Goal: Information Seeking & Learning: Compare options

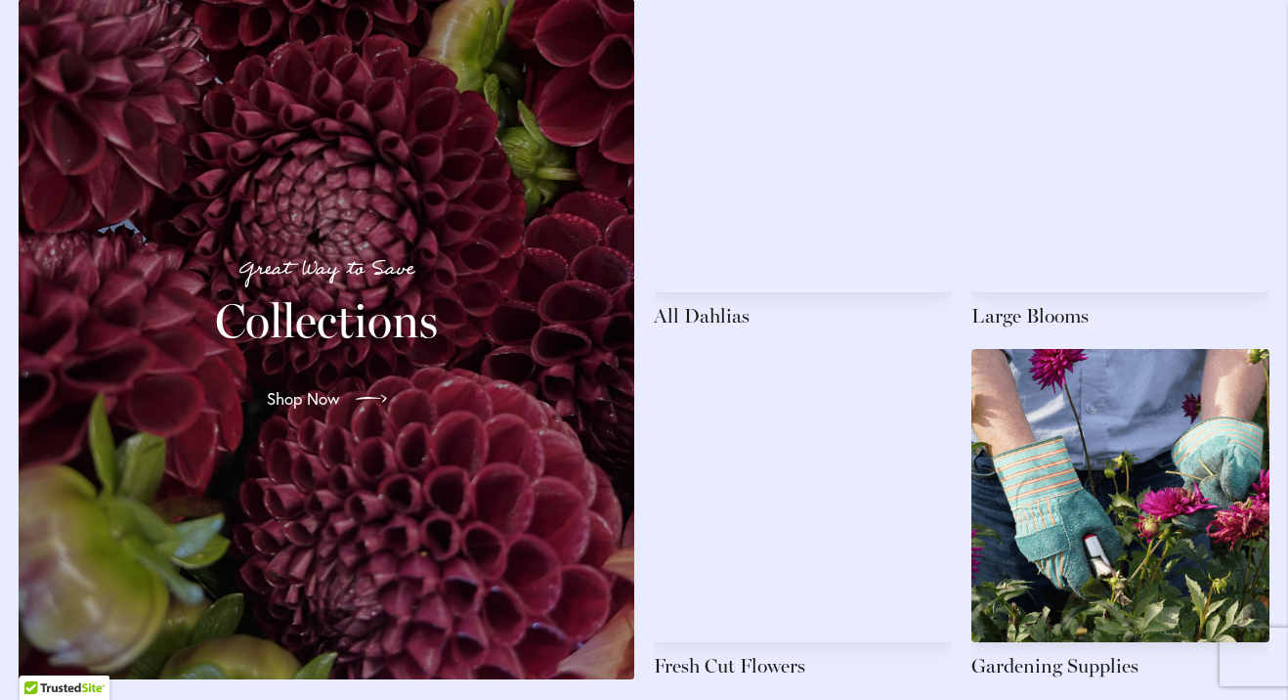
scroll to position [2883, 0]
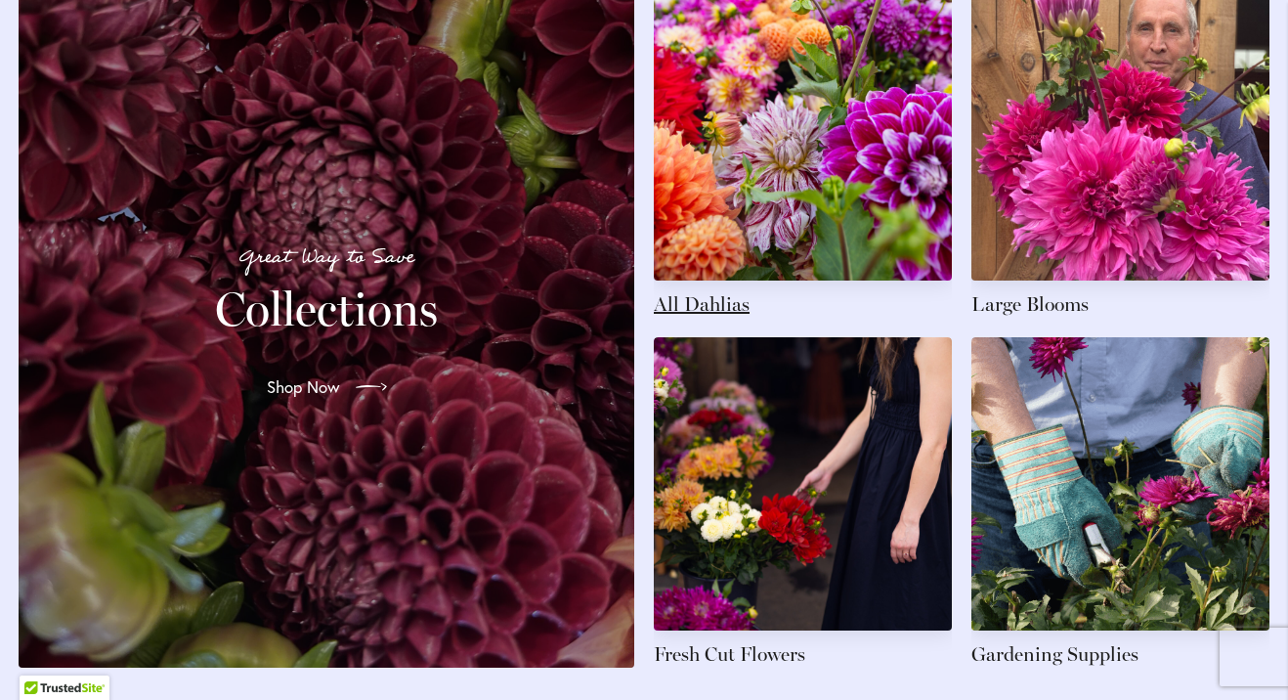
click at [720, 262] on link at bounding box center [803, 152] width 298 height 330
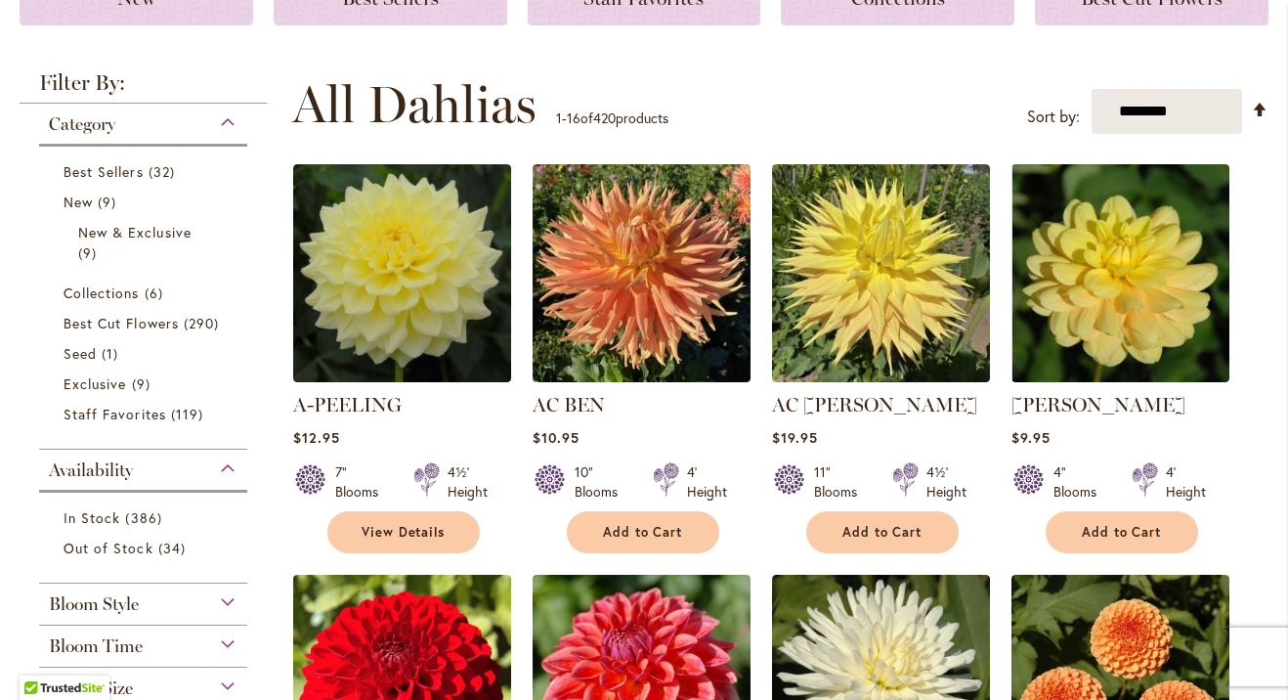
scroll to position [325, 0]
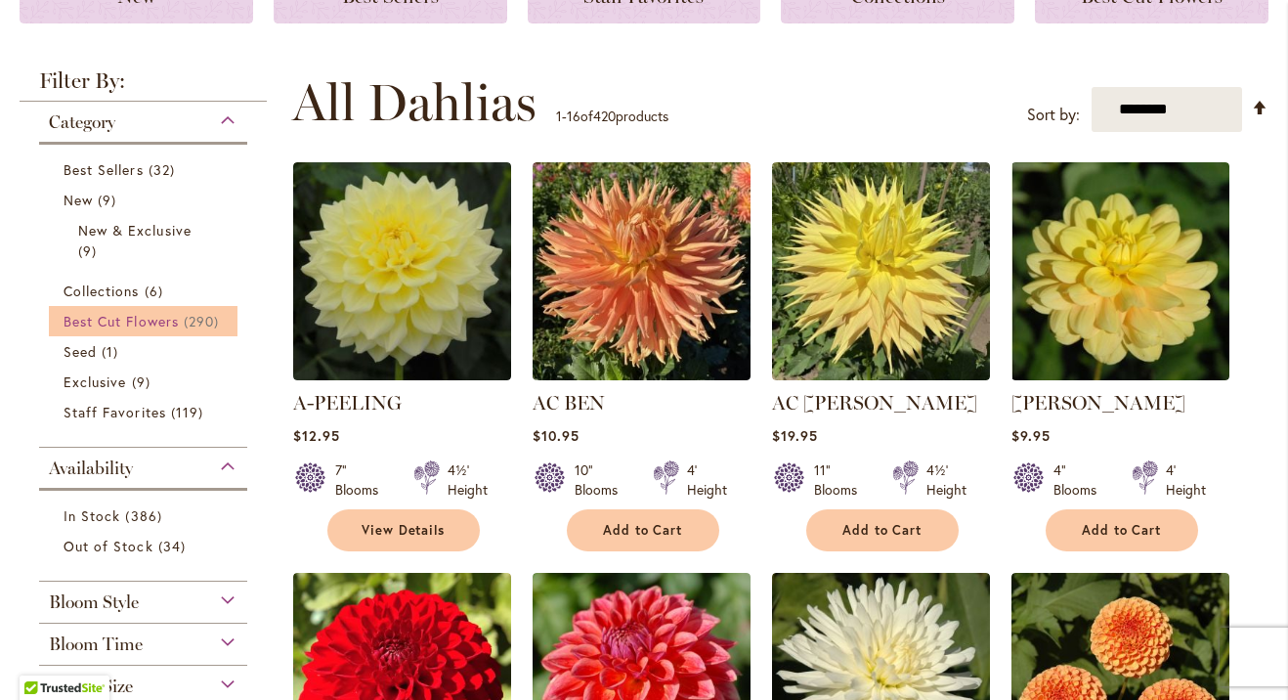
click at [198, 314] on span "290 items" at bounding box center [204, 321] width 40 height 21
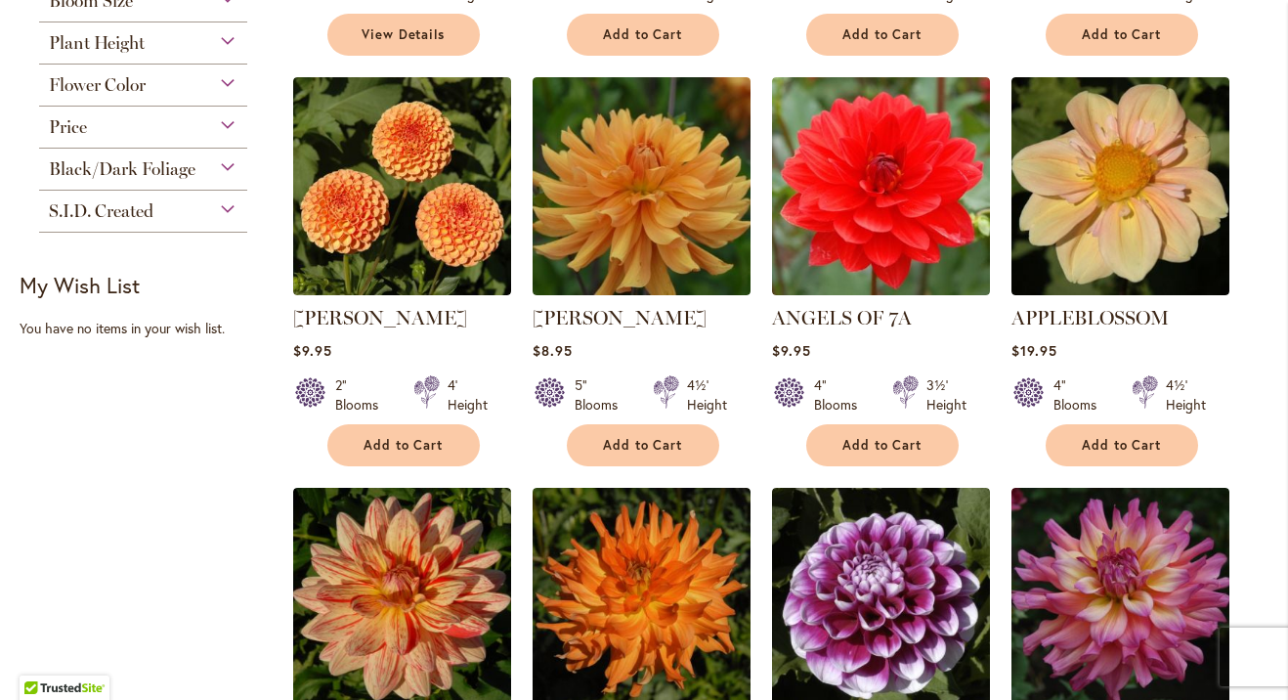
scroll to position [839, 0]
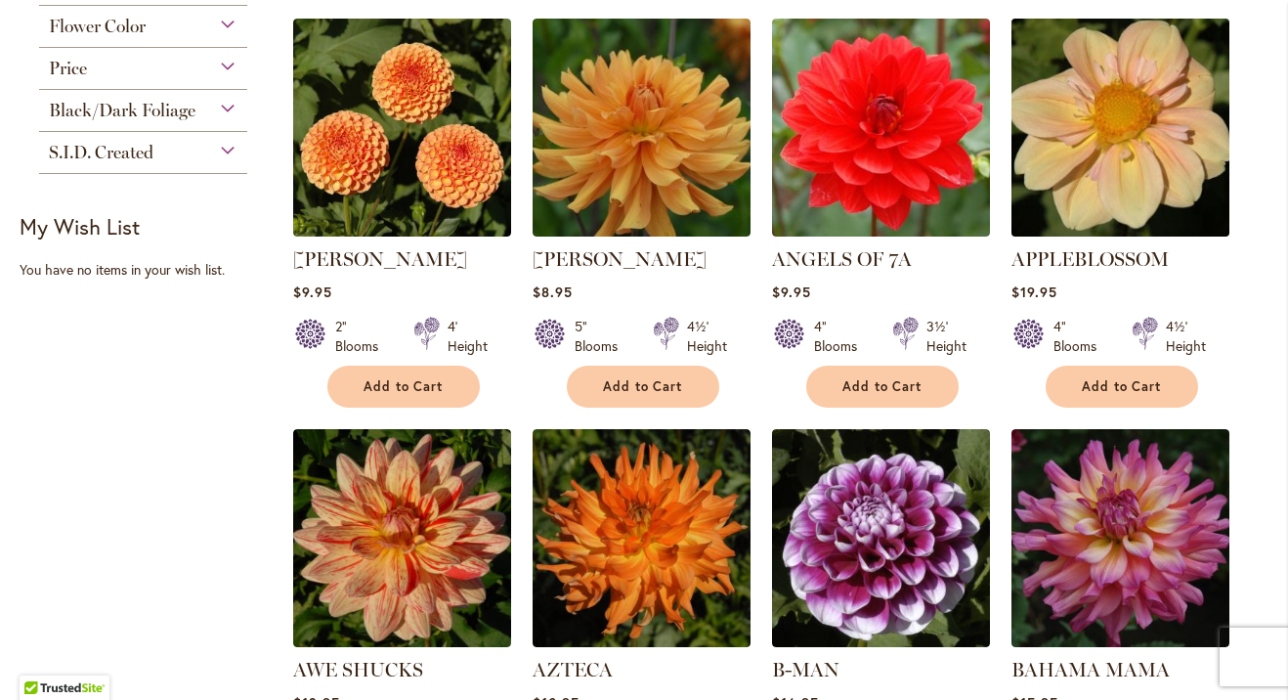
click at [1082, 193] on img at bounding box center [1120, 127] width 229 height 229
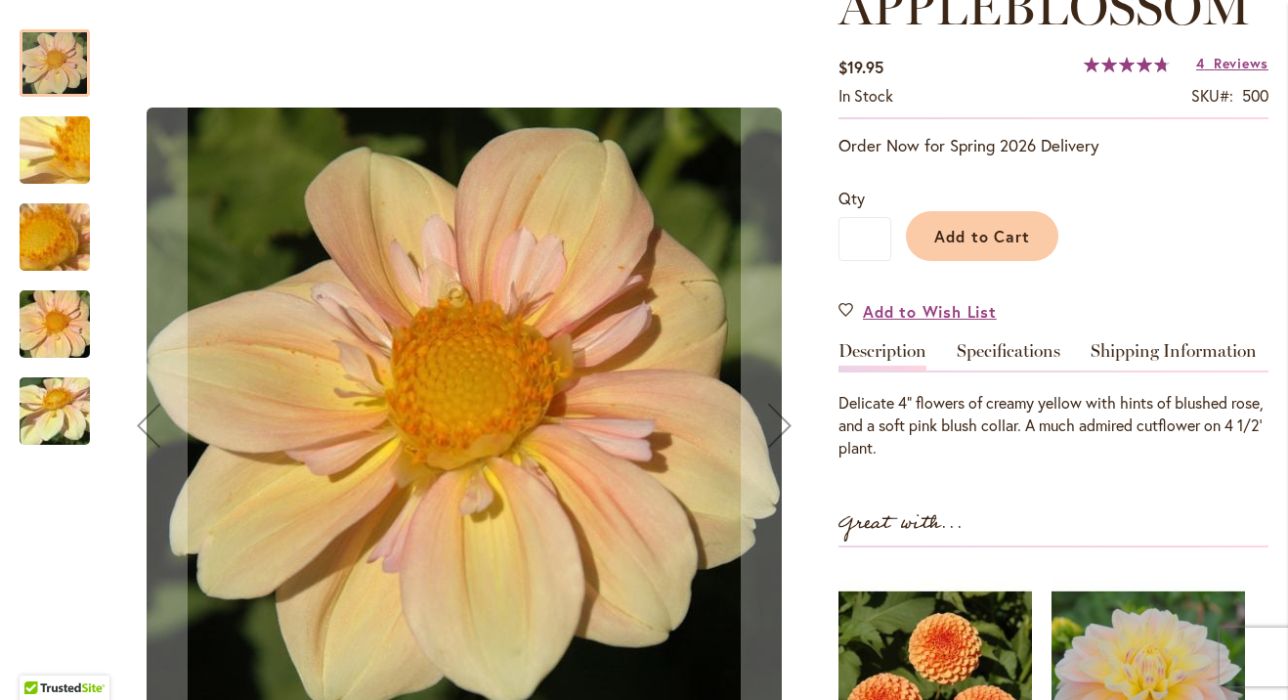
scroll to position [310, 0]
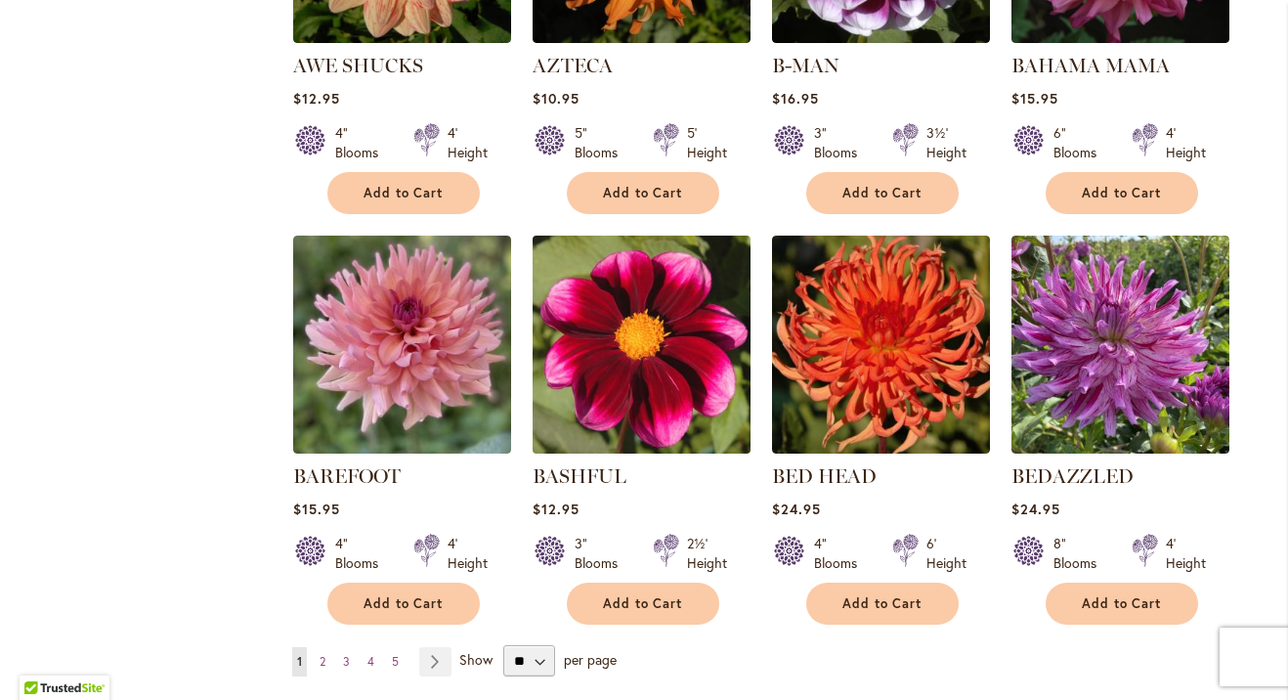
scroll to position [1444, 0]
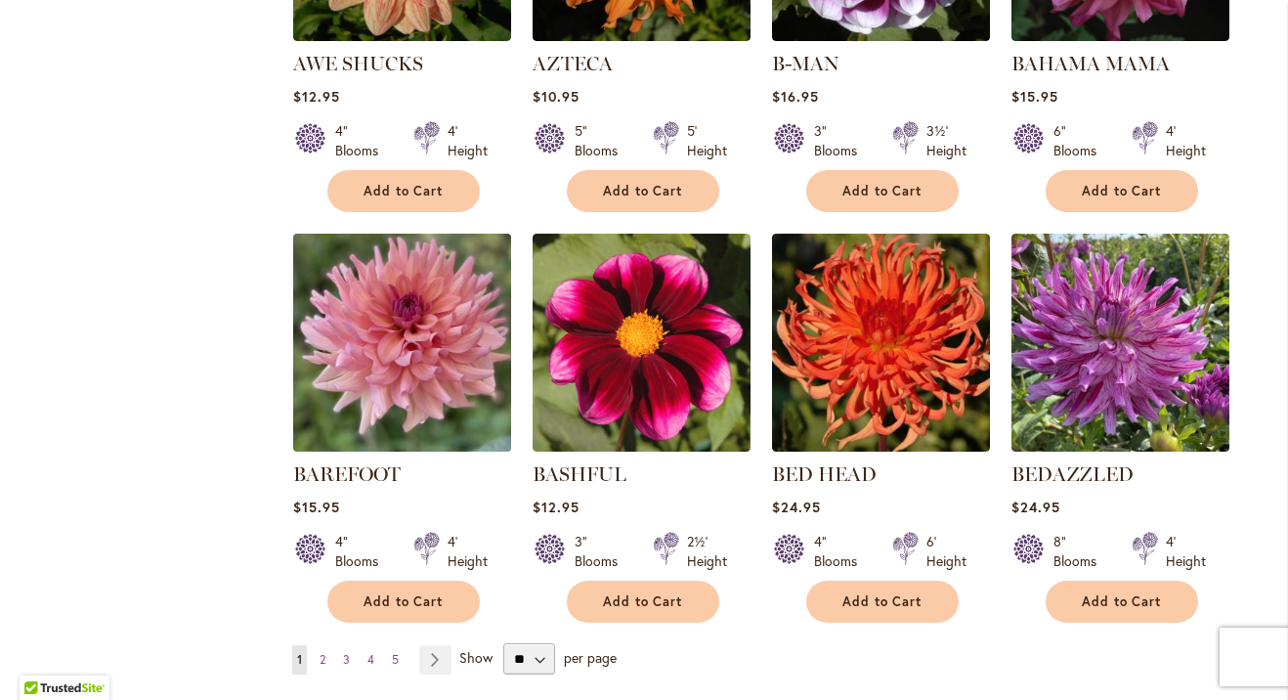
click at [445, 368] on img at bounding box center [401, 342] width 229 height 229
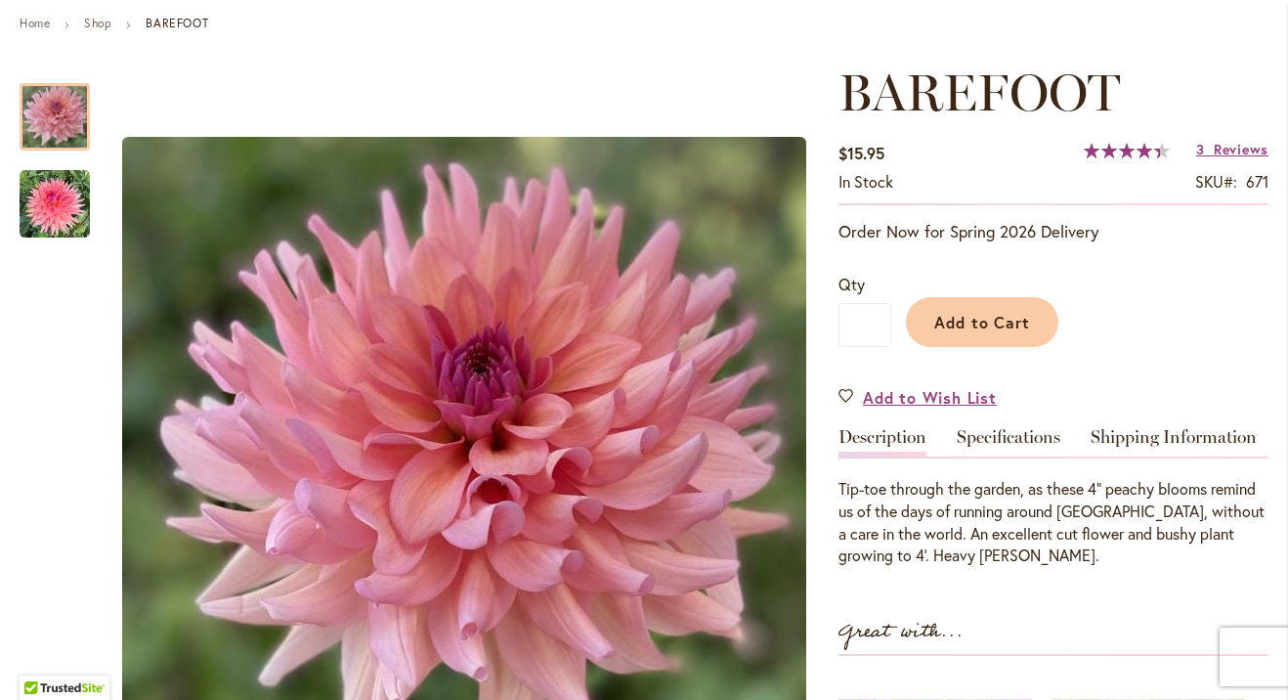
scroll to position [231, 0]
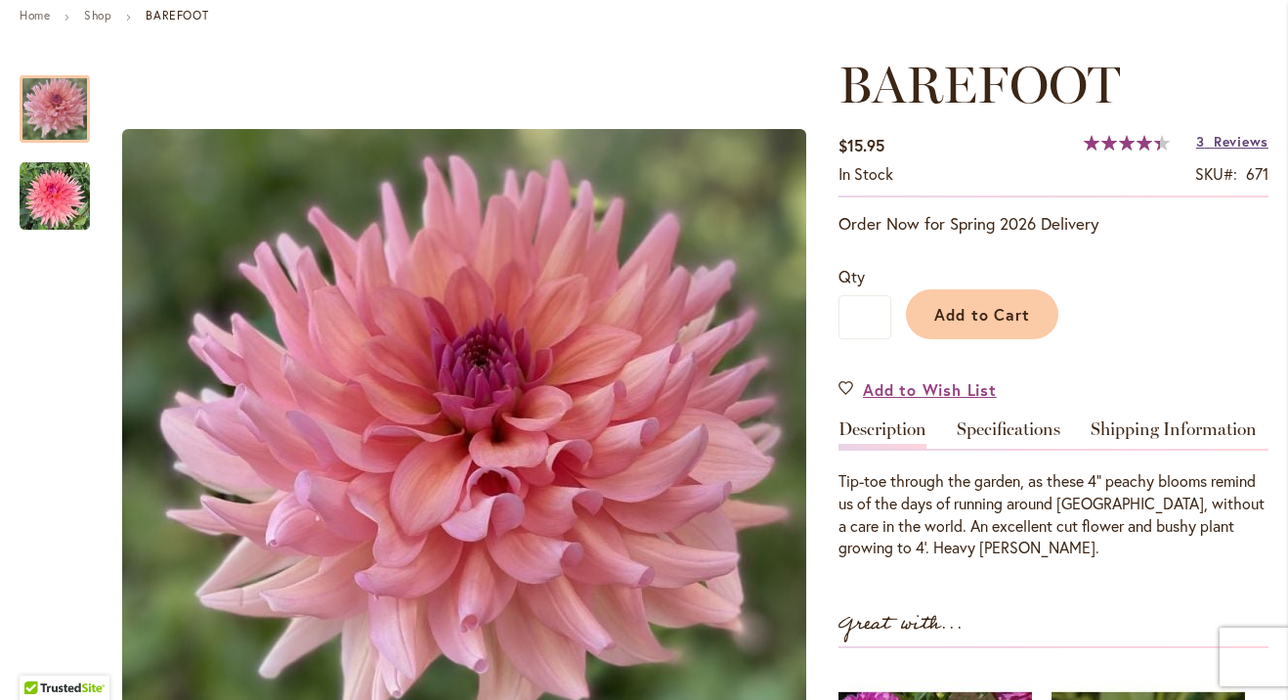
click at [1236, 146] on span "Reviews" at bounding box center [1241, 141] width 55 height 19
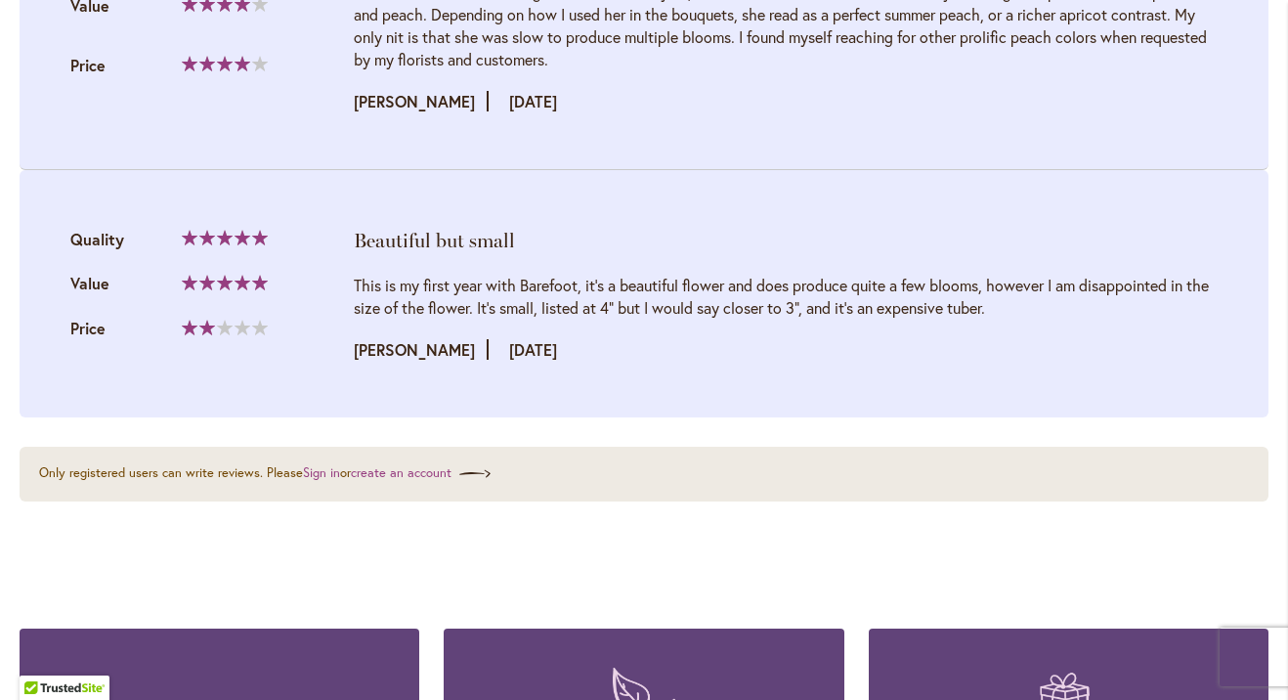
scroll to position [2555, 0]
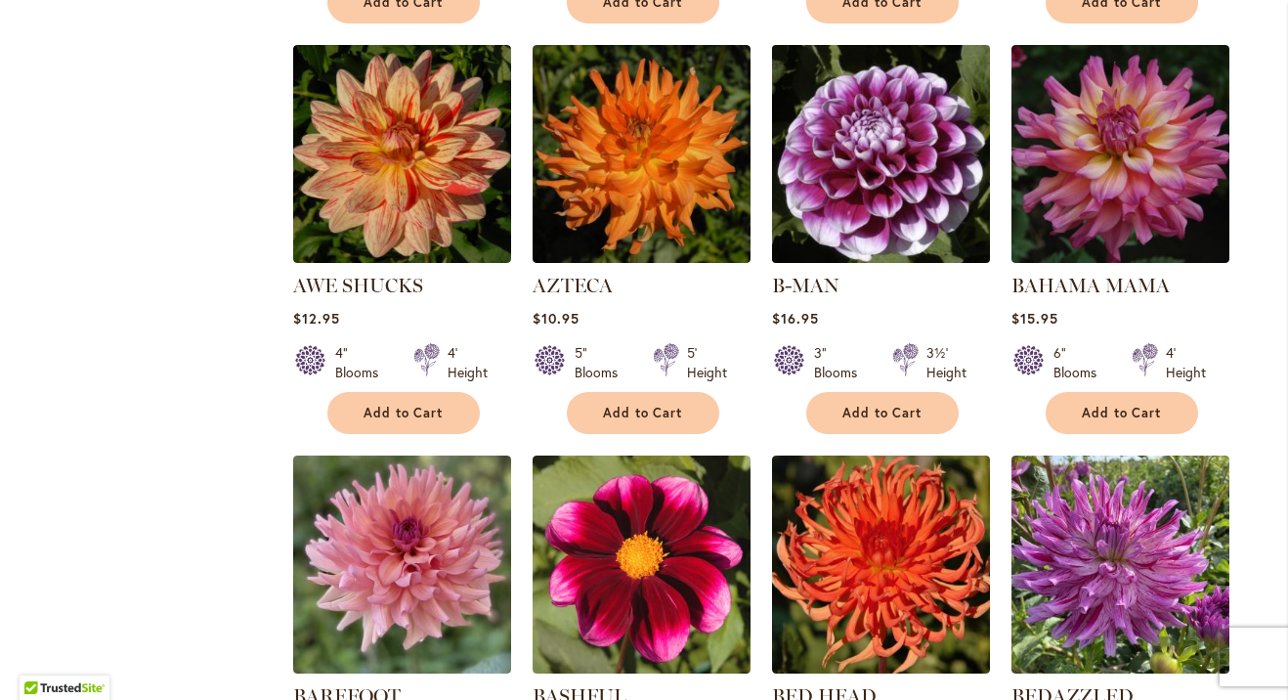
scroll to position [1196, 0]
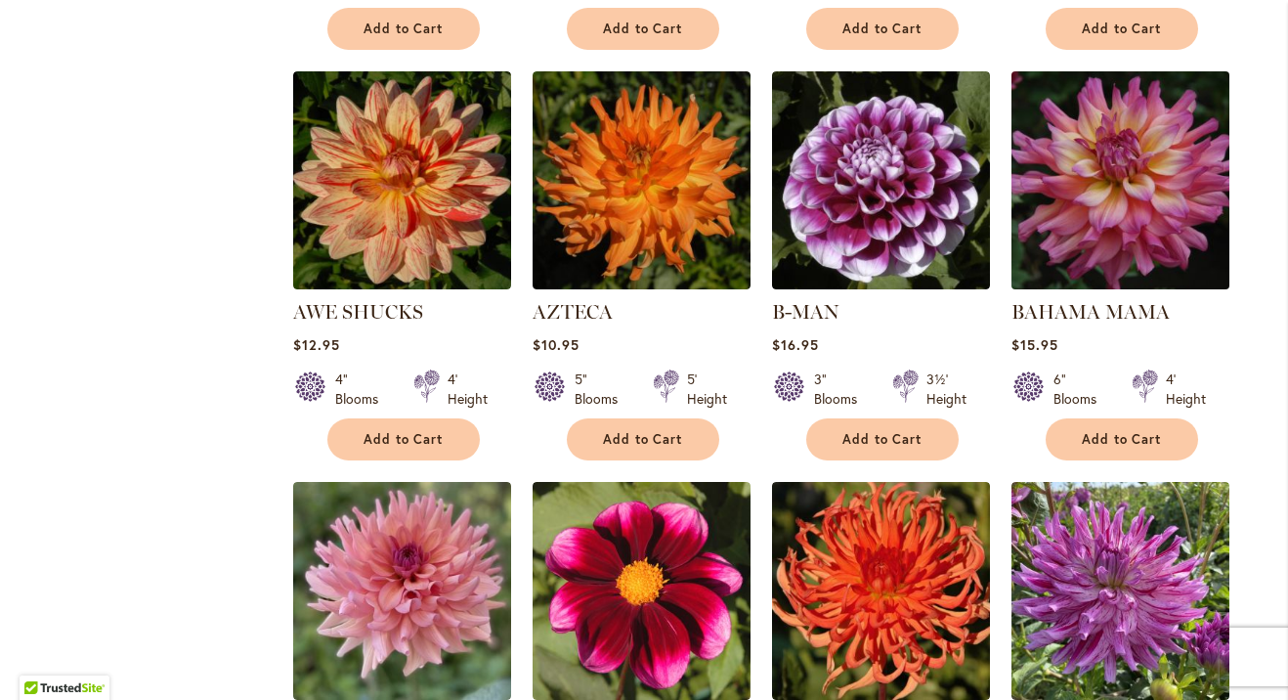
click at [1125, 196] on img at bounding box center [1120, 179] width 229 height 229
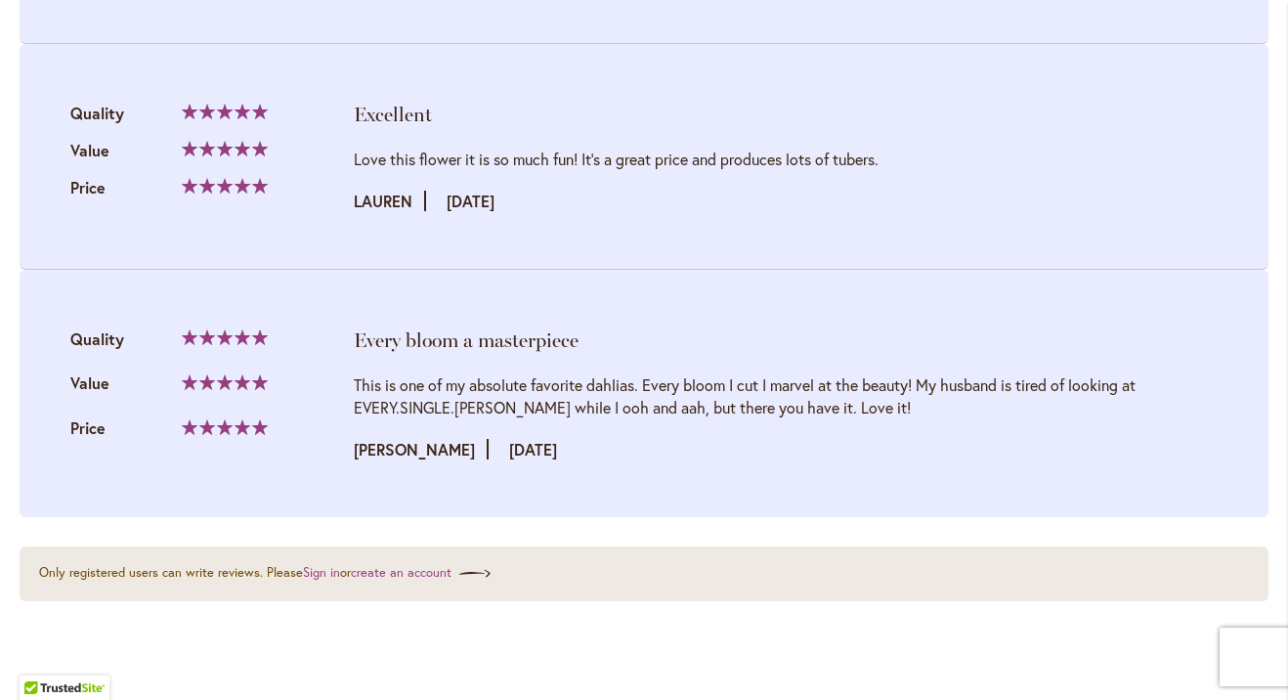
scroll to position [3143, 0]
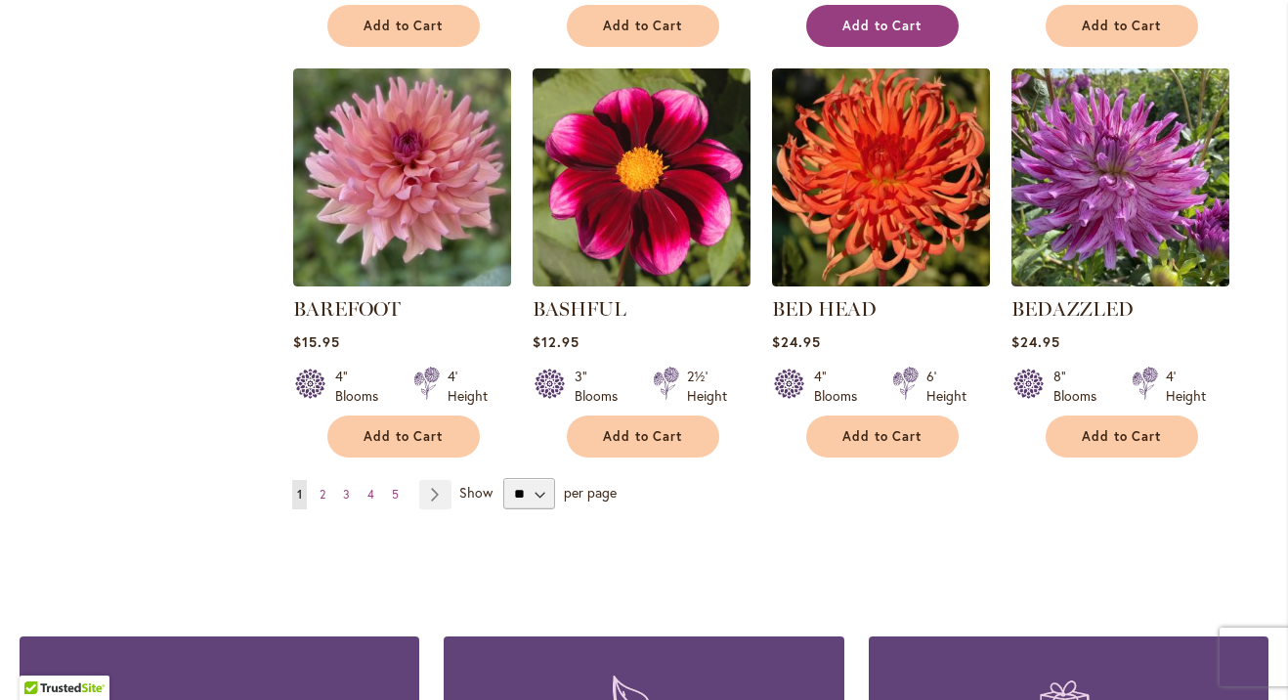
scroll to position [1642, 0]
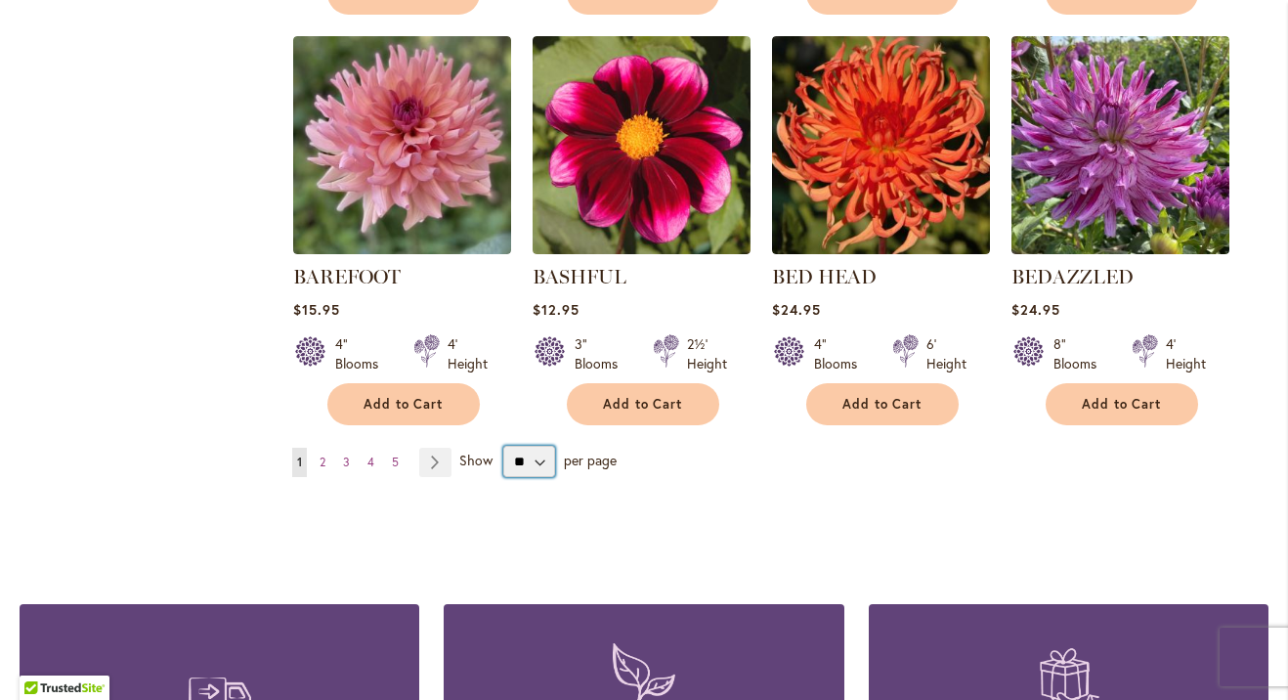
click at [540, 462] on select "** ** ** **" at bounding box center [529, 461] width 52 height 31
select select "**"
click at [503, 446] on select "** ** ** **" at bounding box center [529, 461] width 52 height 31
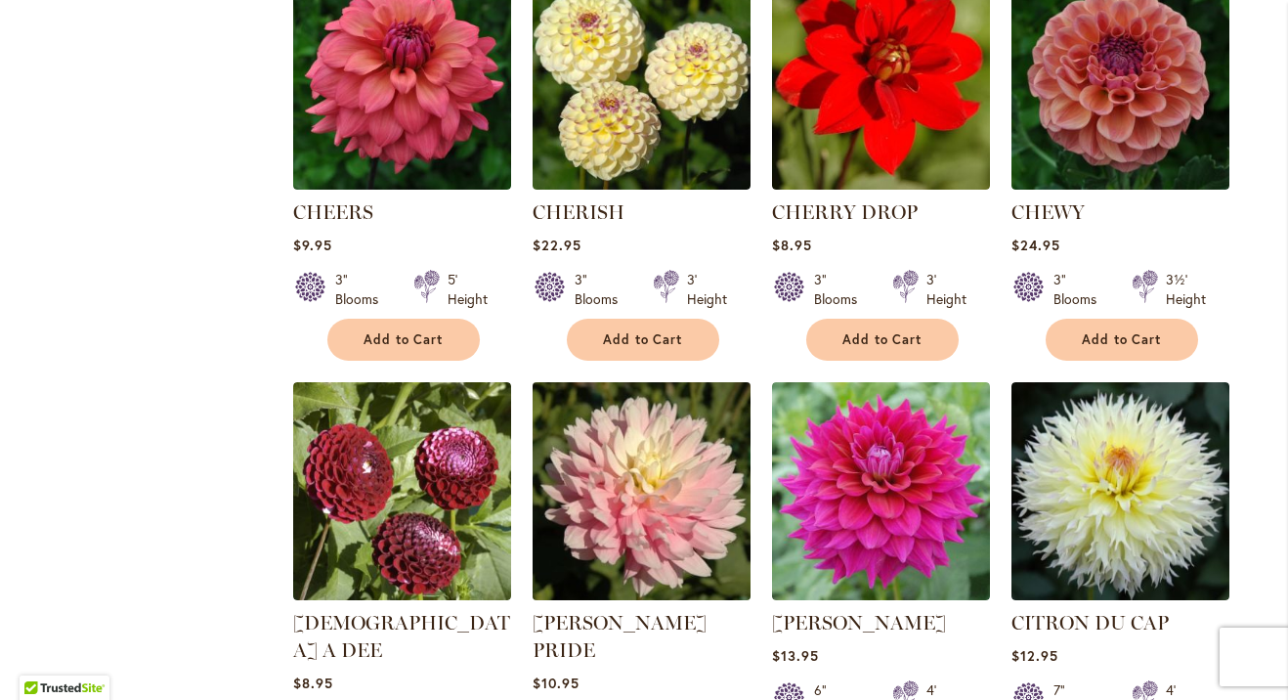
scroll to position [5074, 0]
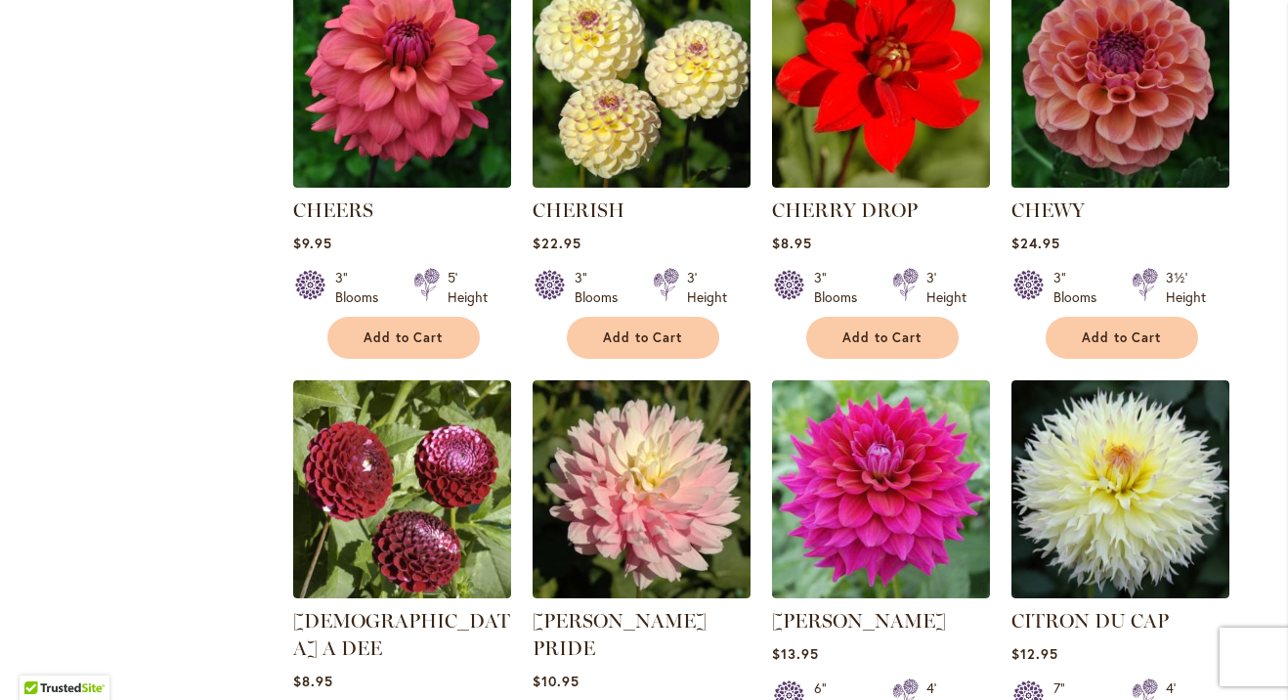
click at [1107, 82] on img at bounding box center [1120, 78] width 229 height 229
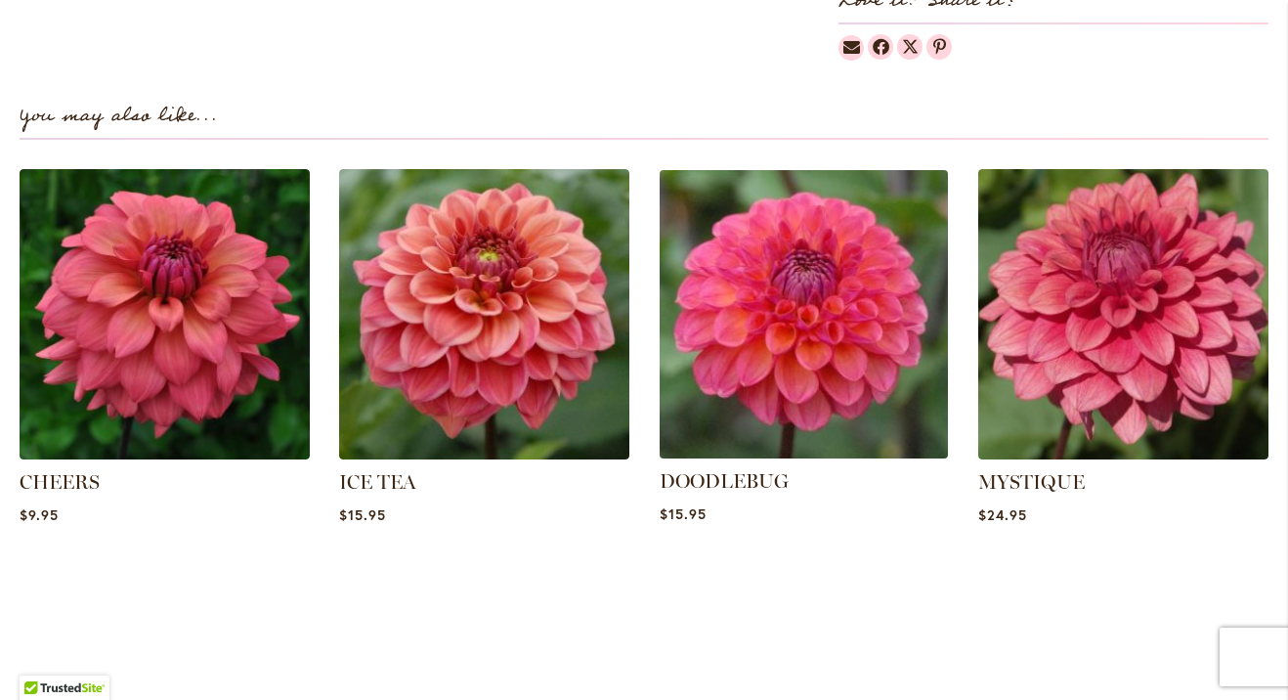
scroll to position [1333, 0]
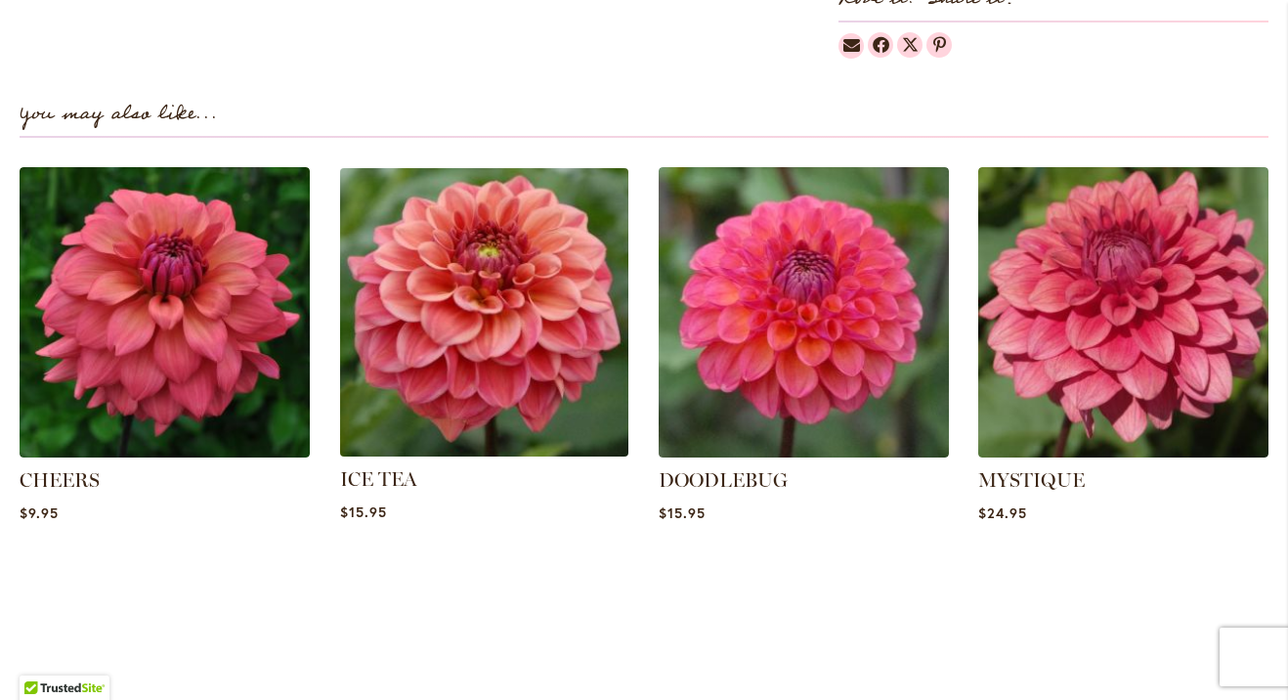
click at [515, 294] on img at bounding box center [484, 311] width 303 height 303
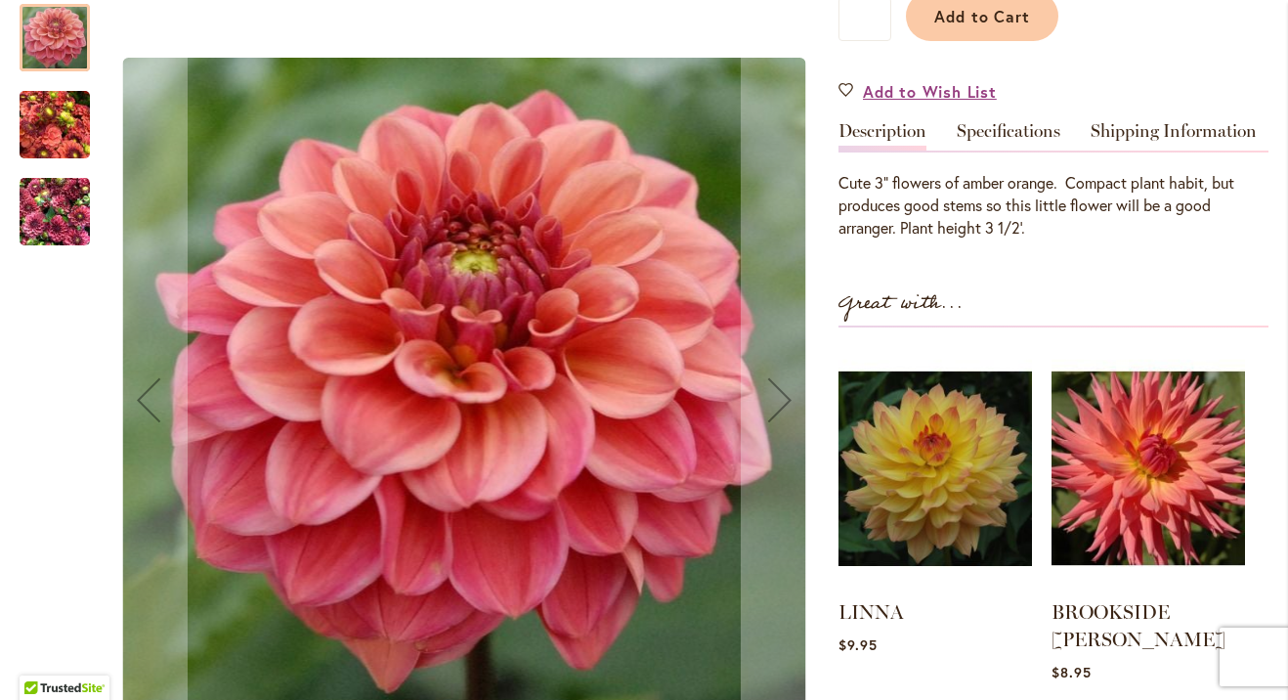
scroll to position [527, 0]
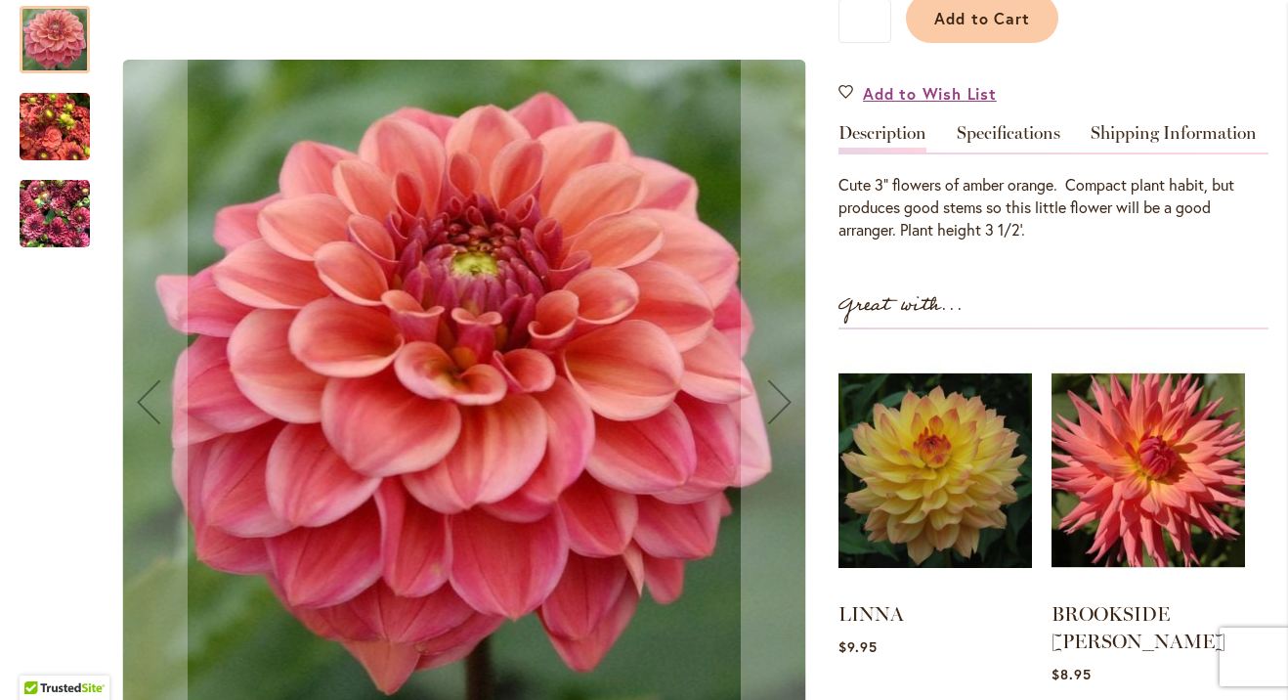
click at [40, 173] on img "ICE TEA" at bounding box center [55, 214] width 70 height 94
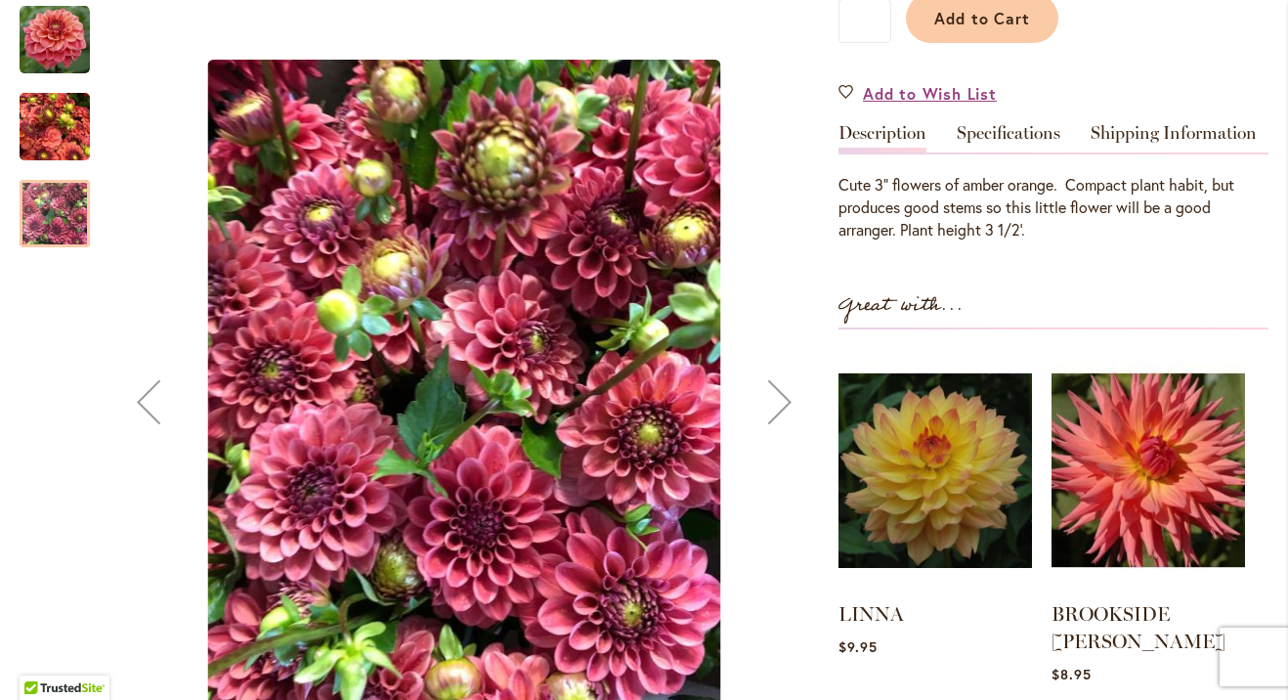
click at [62, 94] on img "ICE TEA" at bounding box center [55, 127] width 70 height 94
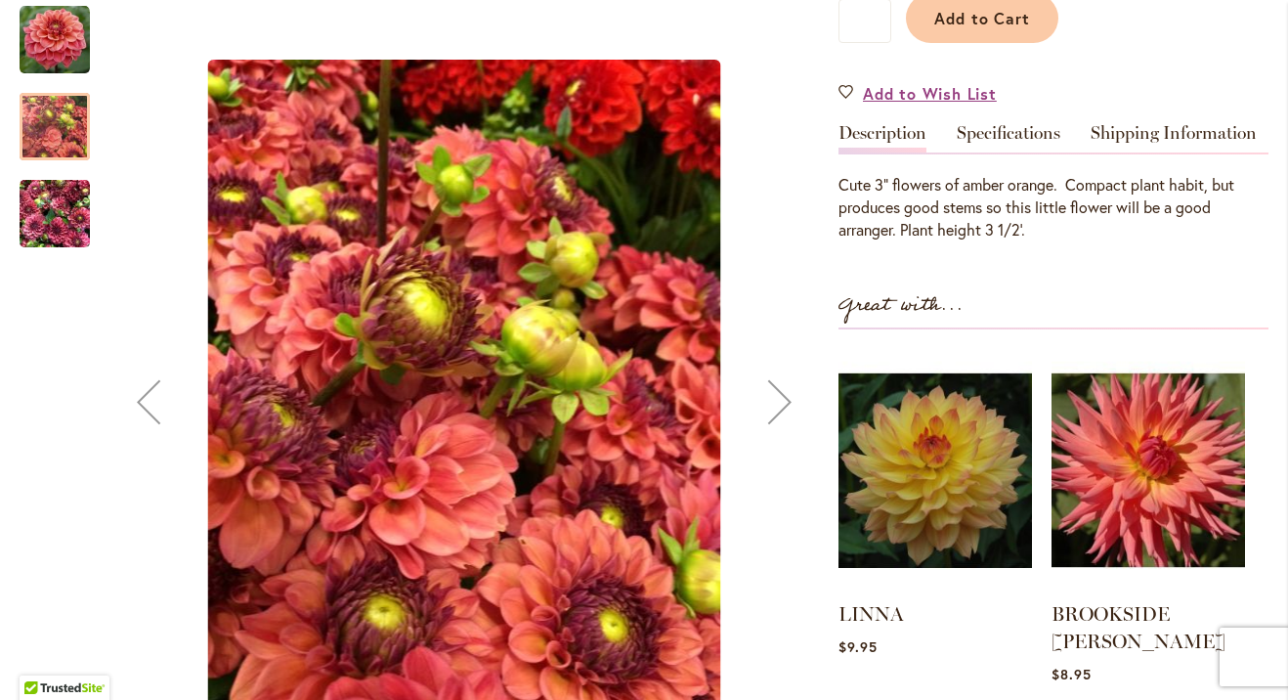
click at [55, 28] on img "ICE TEA" at bounding box center [55, 40] width 70 height 70
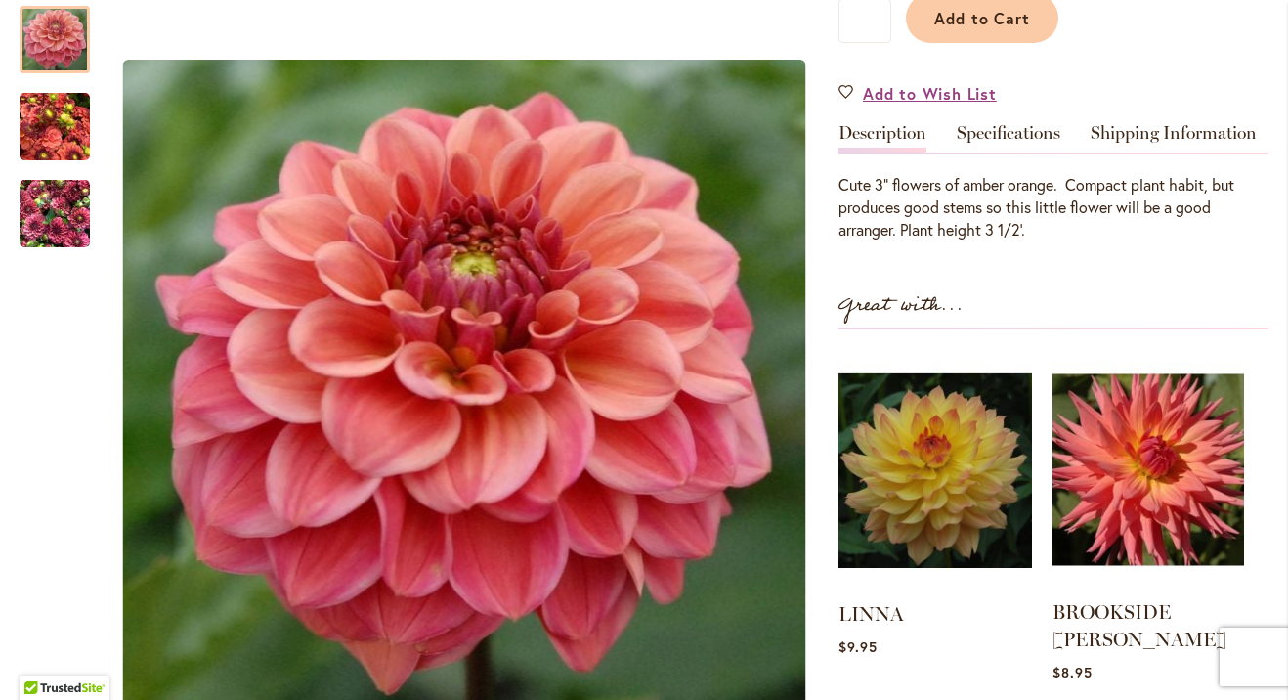
click at [1126, 503] on img at bounding box center [1149, 469] width 192 height 239
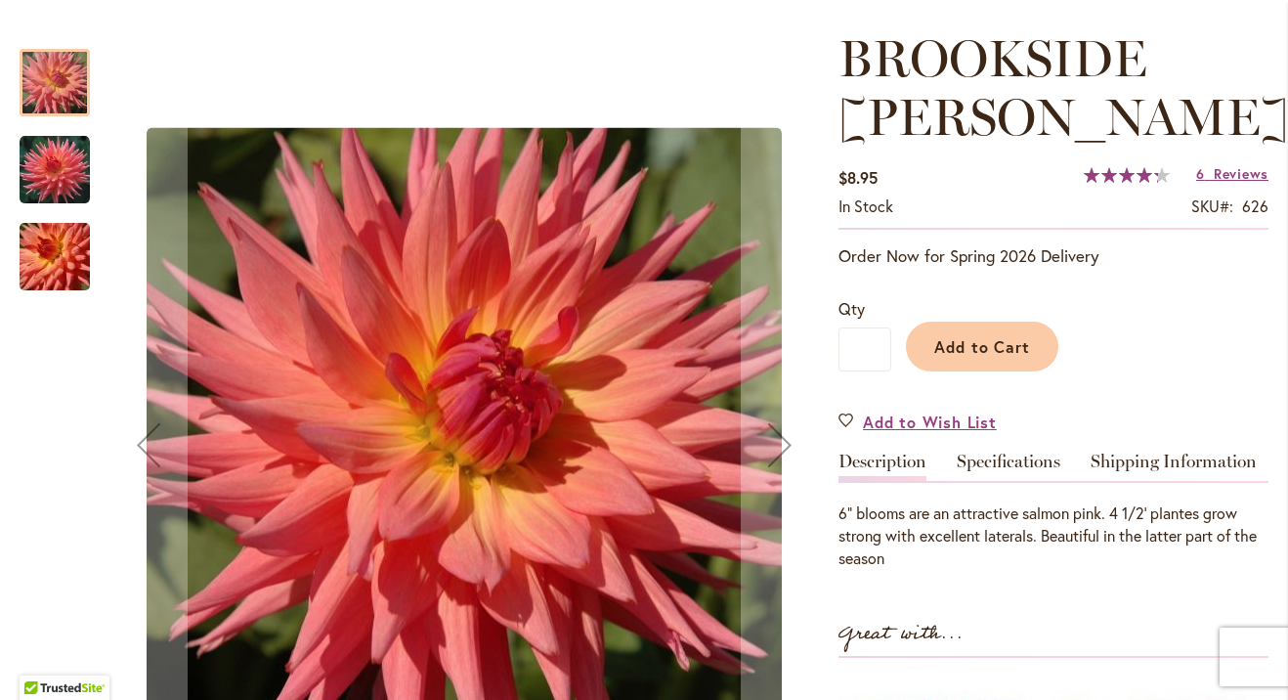
scroll to position [258, 0]
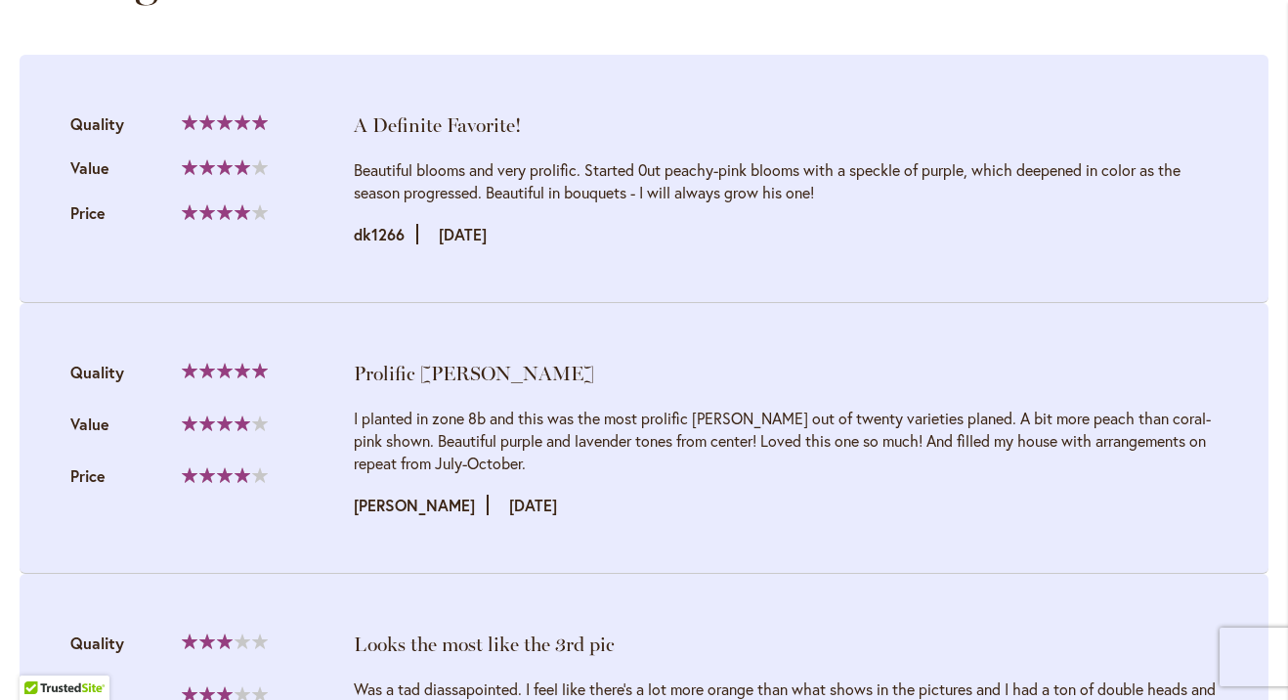
scroll to position [2106, 0]
